Goal: Task Accomplishment & Management: Complete application form

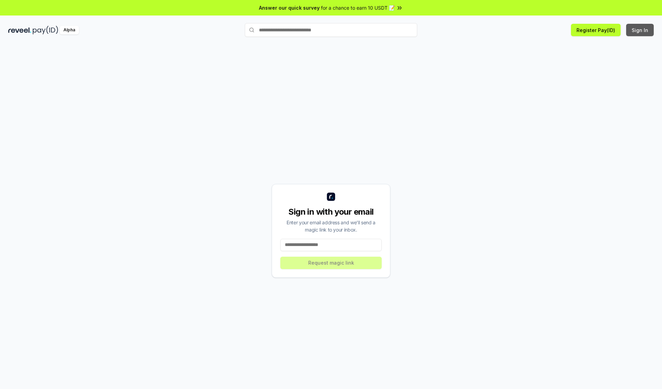
click at [640, 30] on button "Sign In" at bounding box center [640, 30] width 28 height 12
type input "**********"
click at [331, 263] on button "Request magic link" at bounding box center [330, 263] width 101 height 12
